Goal: Task Accomplishment & Management: Complete application form

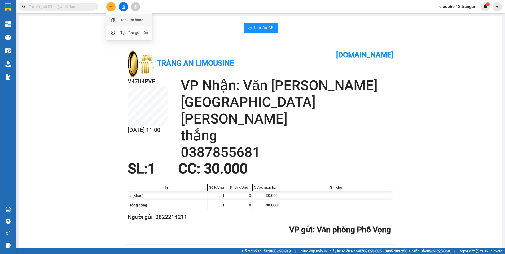
click at [135, 19] on div "Tạo đơn hàng" at bounding box center [131, 20] width 23 height 6
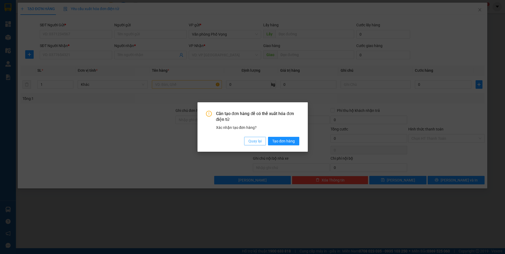
click at [252, 139] on span "Quay lại" at bounding box center [255, 141] width 13 height 6
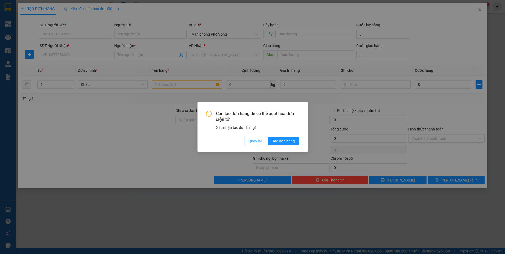
click at [252, 139] on span "Quay lại" at bounding box center [255, 141] width 13 height 6
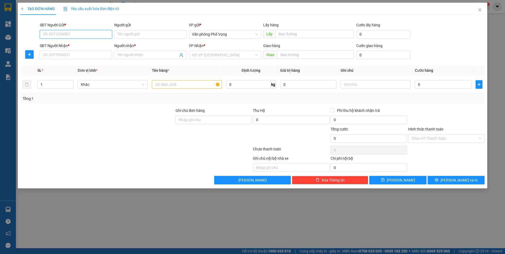
click at [85, 33] on input "SĐT Người Gửi *" at bounding box center [76, 34] width 72 height 8
type input "0973212305"
click at [68, 54] on input "SĐT Người Nhận *" at bounding box center [76, 55] width 72 height 8
type input "0386157781"
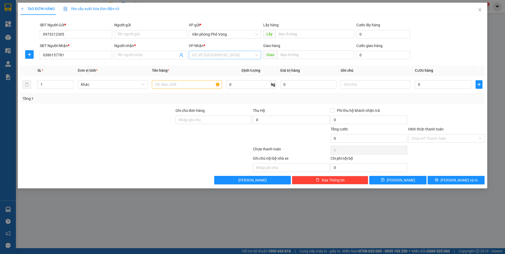
click at [223, 54] on input "search" at bounding box center [223, 55] width 62 height 8
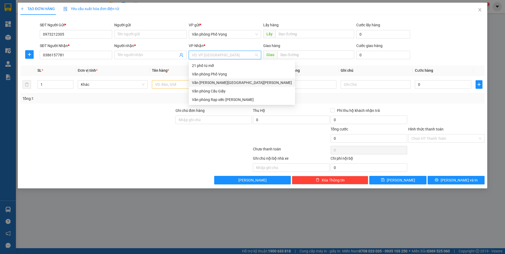
click at [214, 82] on div "Văn [PERSON_NAME][GEOGRAPHIC_DATA][PERSON_NAME]" at bounding box center [242, 83] width 100 height 6
click at [214, 82] on input "text" at bounding box center [187, 84] width 70 height 8
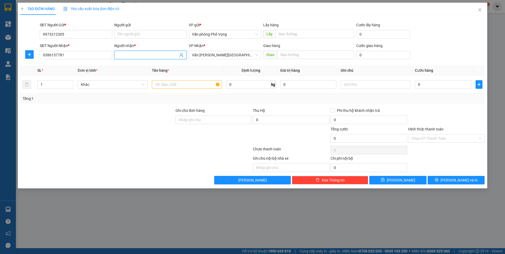
click at [148, 57] on input "Người nhận *" at bounding box center [147, 55] width 61 height 6
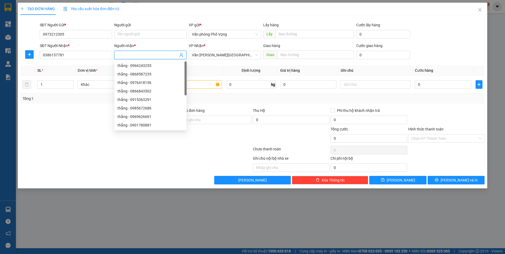
click at [148, 57] on input "Người nhận *" at bounding box center [147, 55] width 61 height 6
click at [139, 55] on input "Người nhận *" at bounding box center [147, 55] width 61 height 6
type input "a"
click at [445, 92] on td "0" at bounding box center [443, 85] width 61 height 18
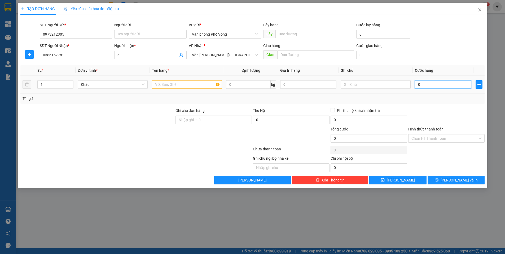
click at [441, 86] on input "0" at bounding box center [443, 84] width 56 height 8
type input "4"
type input "40"
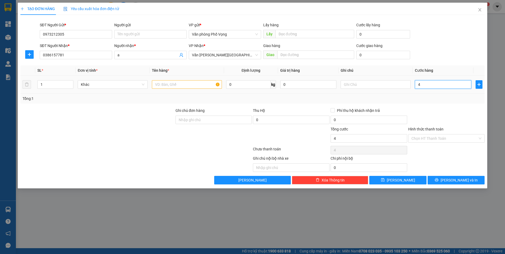
type input "40"
type input "400"
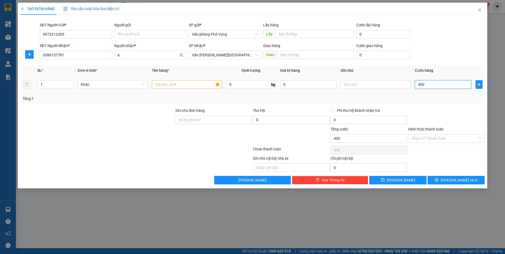
type input "4.000"
type input "40.000"
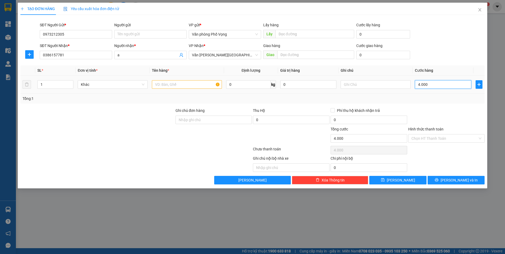
type input "40.000"
click at [187, 84] on input "text" at bounding box center [187, 84] width 70 height 8
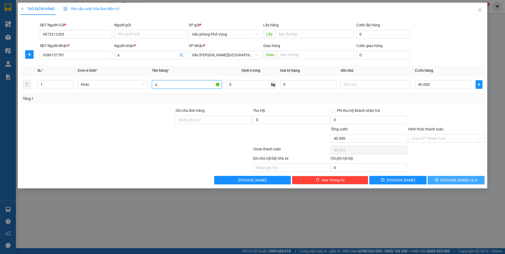
type input "a"
click at [458, 180] on span "[PERSON_NAME] và In" at bounding box center [459, 180] width 37 height 6
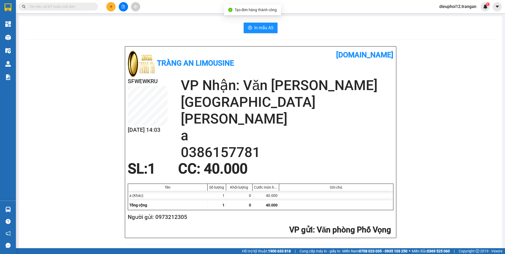
scroll to position [154, 0]
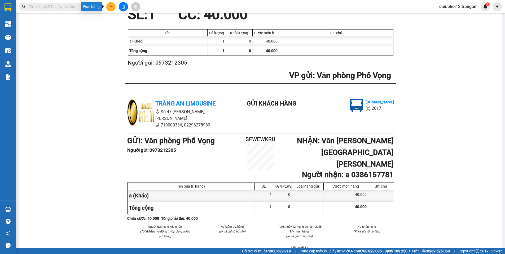
click at [108, 6] on button at bounding box center [110, 6] width 9 height 9
click at [120, 21] on div "Tạo đơn hàng" at bounding box center [131, 20] width 23 height 6
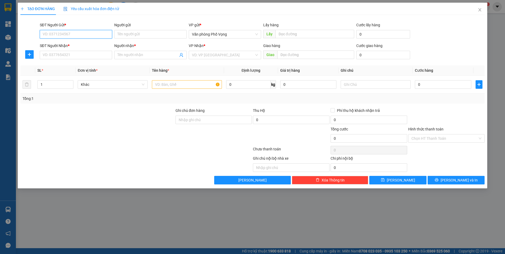
click at [64, 36] on input "SĐT Người Gửi *" at bounding box center [76, 34] width 72 height 8
type input "0978813968"
click at [72, 58] on input "SĐT Người Nhận *" at bounding box center [76, 55] width 72 height 8
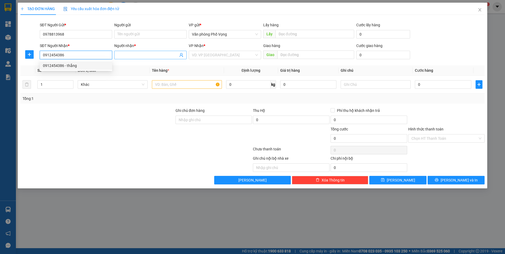
type input "0912454386"
click at [140, 55] on input "Người nhận *" at bounding box center [147, 55] width 61 height 6
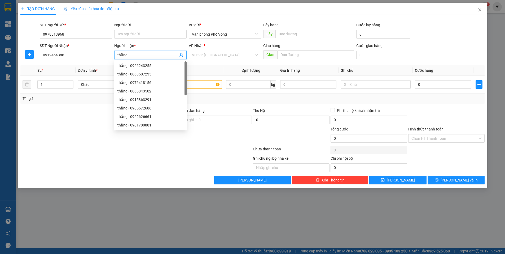
type input "thắng"
click at [229, 52] on input "search" at bounding box center [223, 55] width 62 height 8
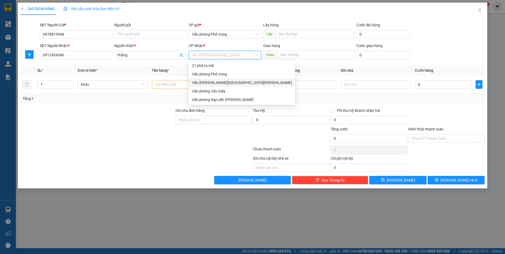
click at [214, 82] on div "Văn [PERSON_NAME][GEOGRAPHIC_DATA][PERSON_NAME]" at bounding box center [242, 83] width 100 height 6
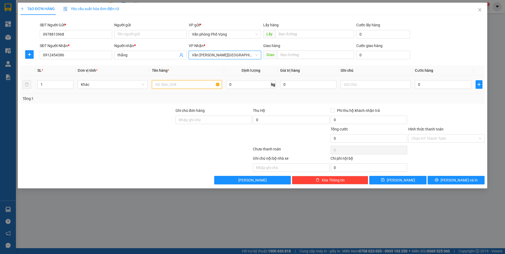
click at [183, 88] on input "text" at bounding box center [187, 84] width 70 height 8
type input "a"
click at [450, 85] on input "0" at bounding box center [443, 84] width 56 height 8
type input "5"
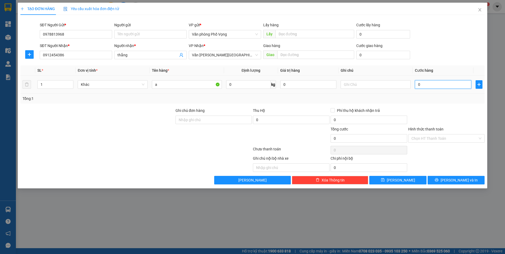
type input "5"
type input "50"
type input "500"
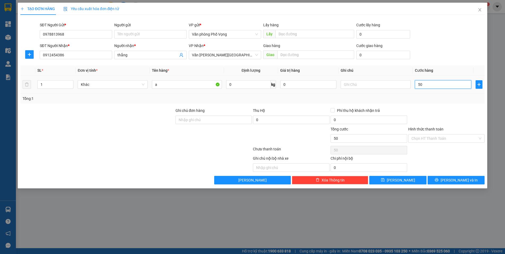
type input "500"
type input "5.000"
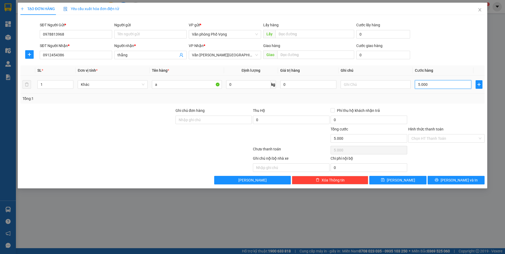
type input "50.000"
click at [438, 180] on icon "printer" at bounding box center [436, 179] width 3 height 3
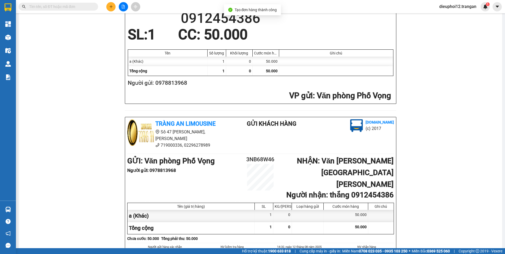
scroll to position [154, 0]
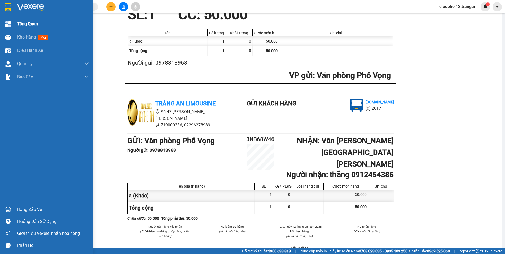
click at [8, 25] on img at bounding box center [8, 24] width 6 height 6
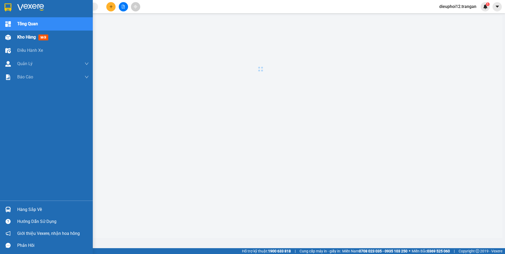
click at [14, 38] on div "Kho hàng mới" at bounding box center [46, 37] width 93 height 13
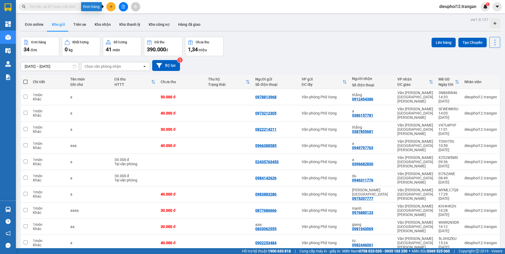
click at [112, 7] on icon "plus" at bounding box center [111, 6] width 3 height 0
click at [124, 18] on div "Tạo đơn hàng" at bounding box center [131, 20] width 23 height 6
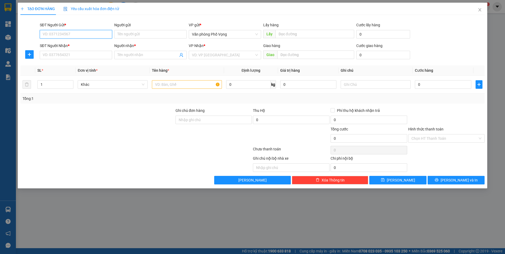
click at [80, 33] on input "SĐT Người Gửi *" at bounding box center [76, 34] width 72 height 8
type input "0852865882"
click at [69, 54] on input "SĐT Người Nhận *" at bounding box center [76, 55] width 72 height 8
type input "0858090666"
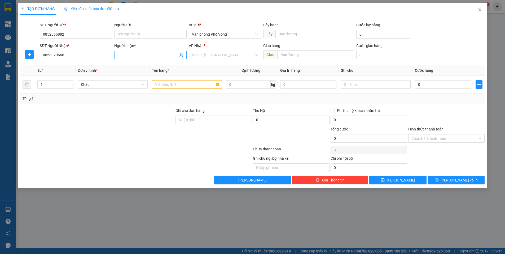
click at [138, 58] on span at bounding box center [150, 55] width 72 height 8
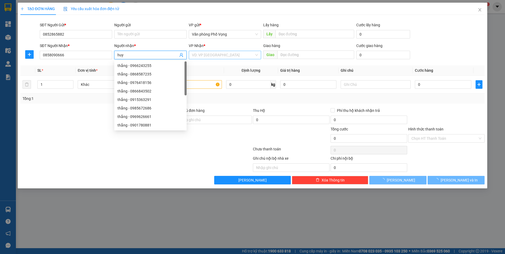
type input "huy"
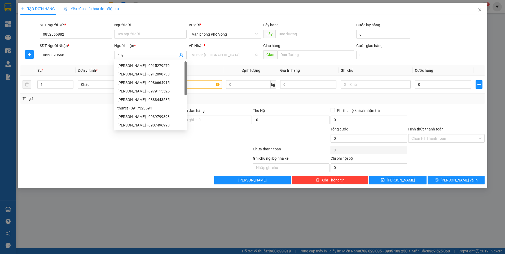
click at [205, 52] on input "search" at bounding box center [223, 55] width 62 height 8
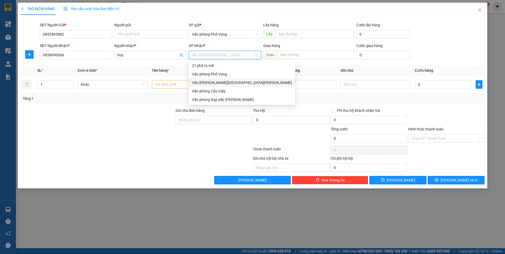
click at [218, 83] on div "Văn [PERSON_NAME][GEOGRAPHIC_DATA][PERSON_NAME]" at bounding box center [242, 83] width 100 height 6
click at [218, 83] on input "text" at bounding box center [187, 84] width 70 height 8
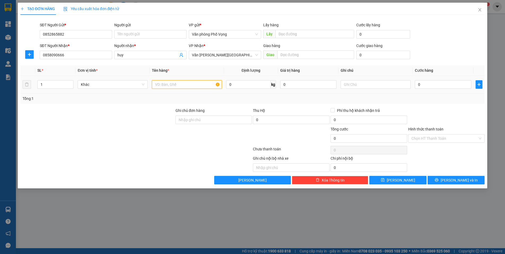
click at [183, 84] on input "text" at bounding box center [187, 84] width 70 height 8
type input "a"
click at [433, 86] on input "0" at bounding box center [443, 84] width 56 height 8
type input "3"
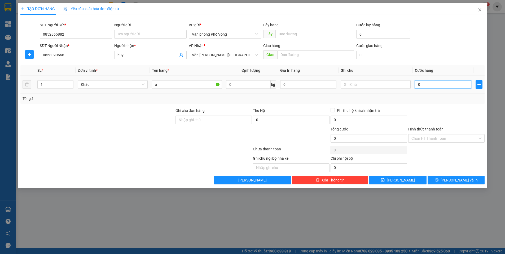
type input "3"
type input "30"
type input "300"
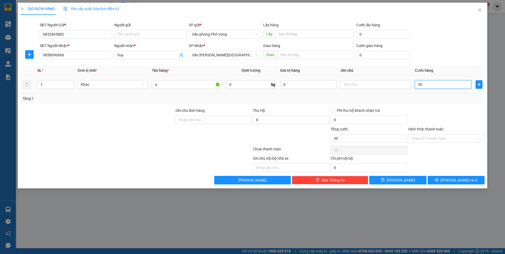
type input "300"
type input "3.000"
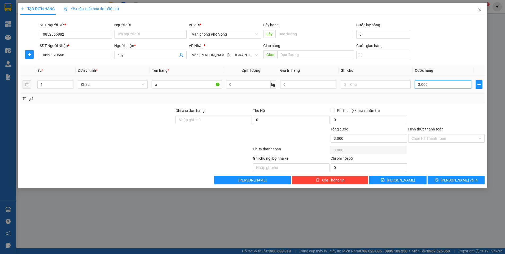
type input "30.000"
click at [452, 181] on span "[PERSON_NAME] và In" at bounding box center [459, 180] width 37 height 6
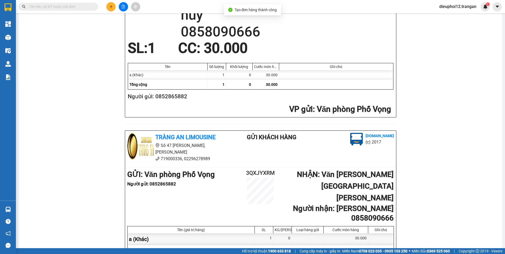
scroll to position [146, 0]
